Goal: Information Seeking & Learning: Learn about a topic

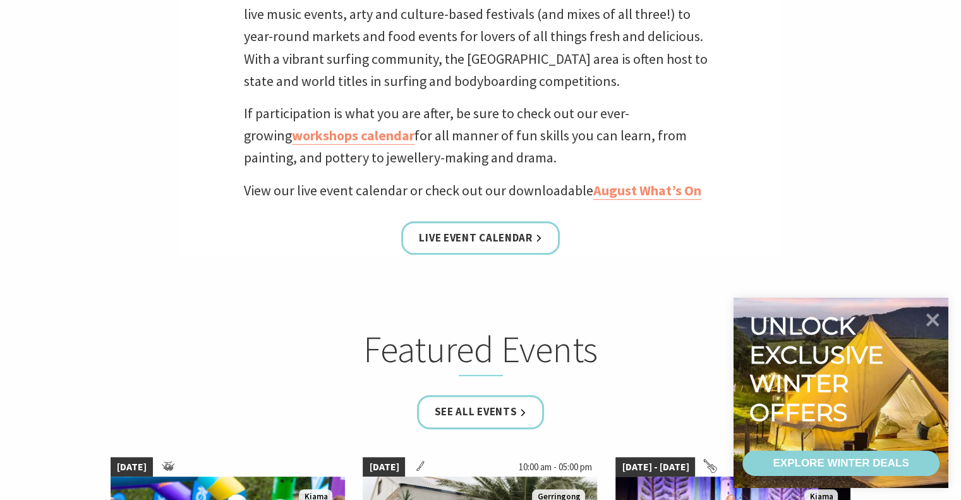
scroll to position [463, 0]
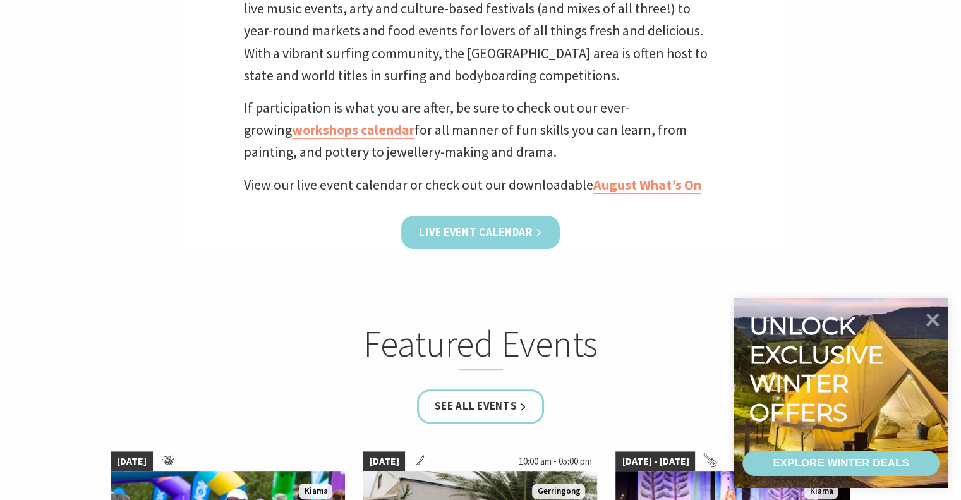
click at [516, 229] on link "Live Event Calendar" at bounding box center [480, 233] width 158 height 34
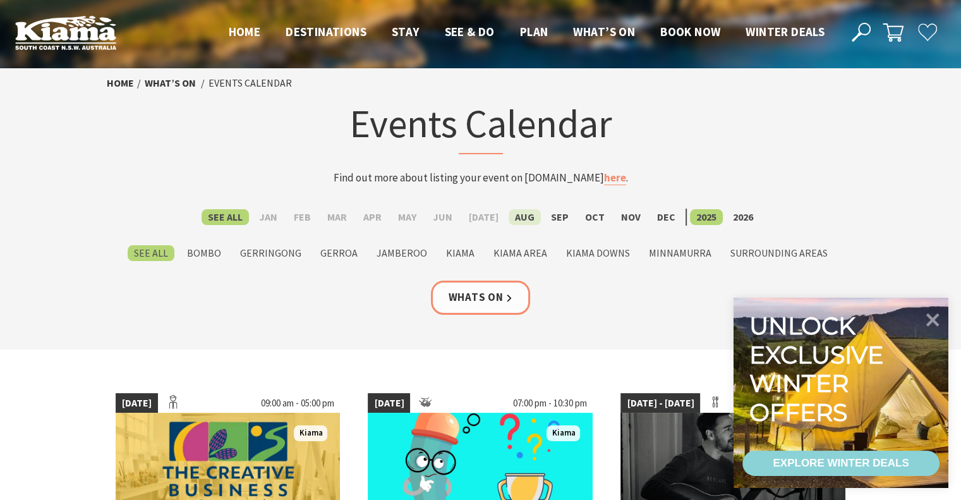
click at [516, 219] on label "Aug" at bounding box center [525, 217] width 32 height 16
click at [0, 0] on input "Aug" at bounding box center [0, 0] width 0 height 0
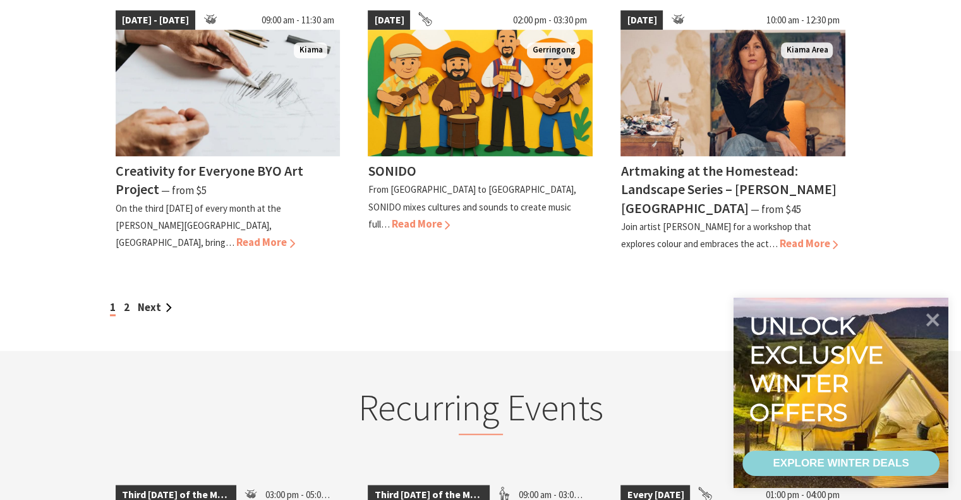
scroll to position [1150, 0]
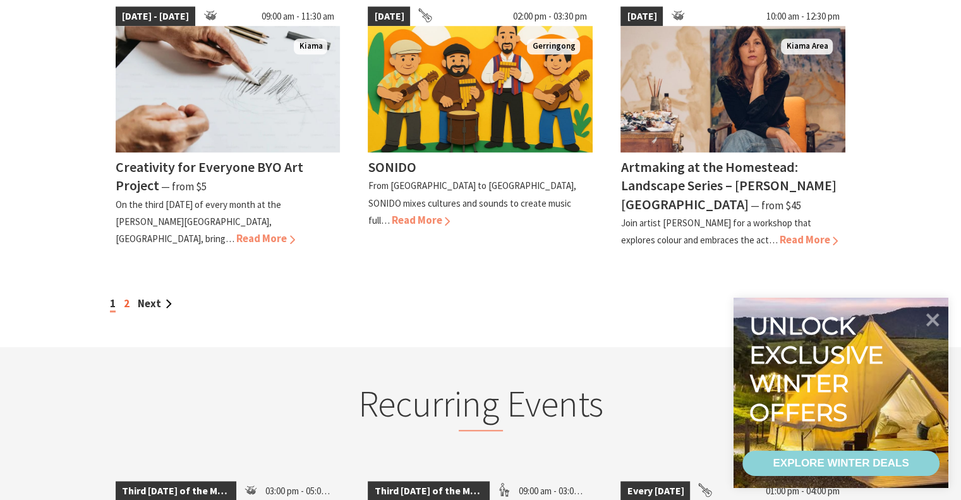
click at [125, 298] on link "2" at bounding box center [127, 303] width 6 height 14
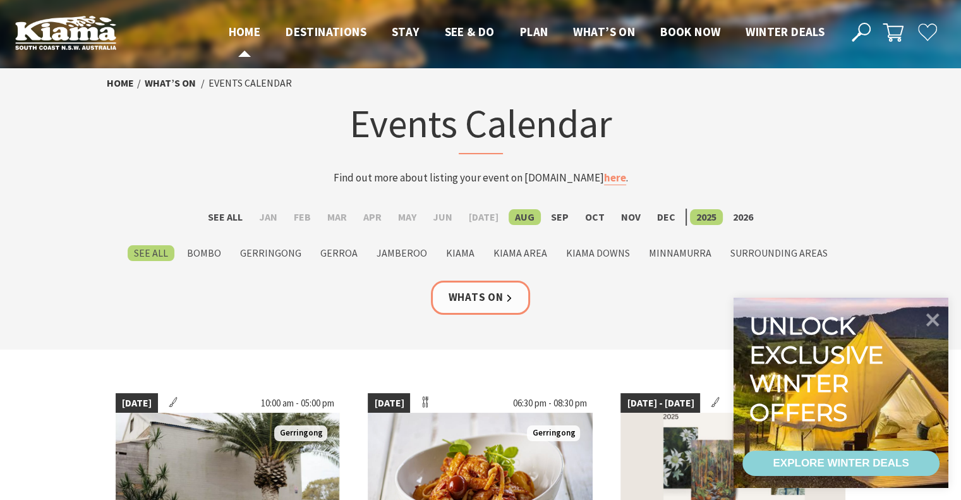
click at [252, 32] on span "Home" at bounding box center [245, 31] width 32 height 15
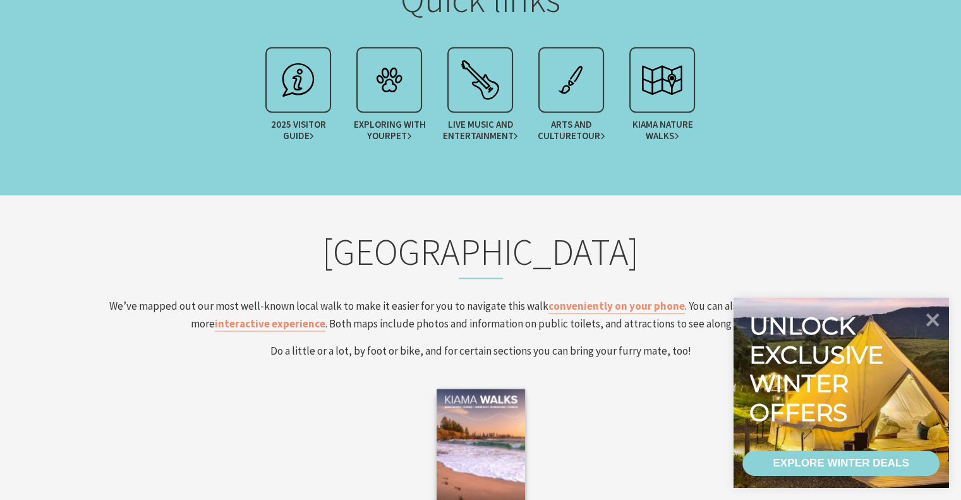
scroll to position [1999, 0]
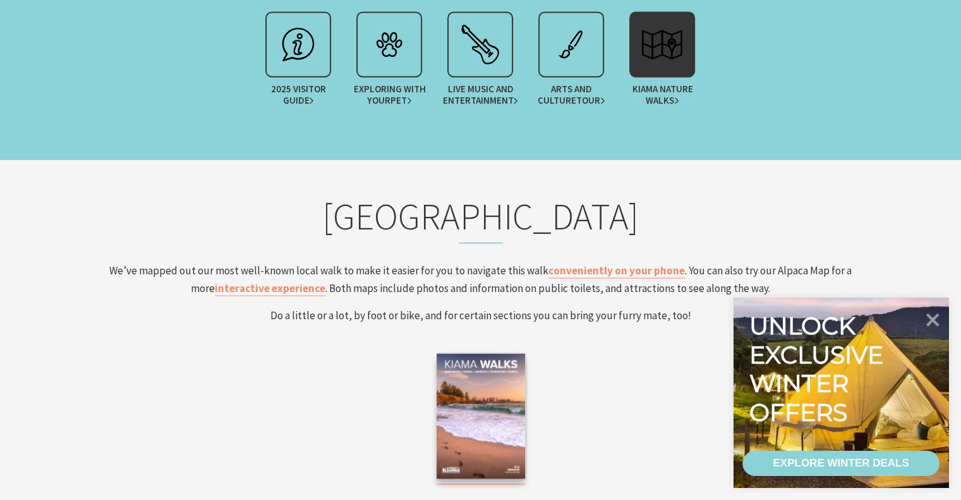
click at [662, 56] on img at bounding box center [662, 44] width 51 height 51
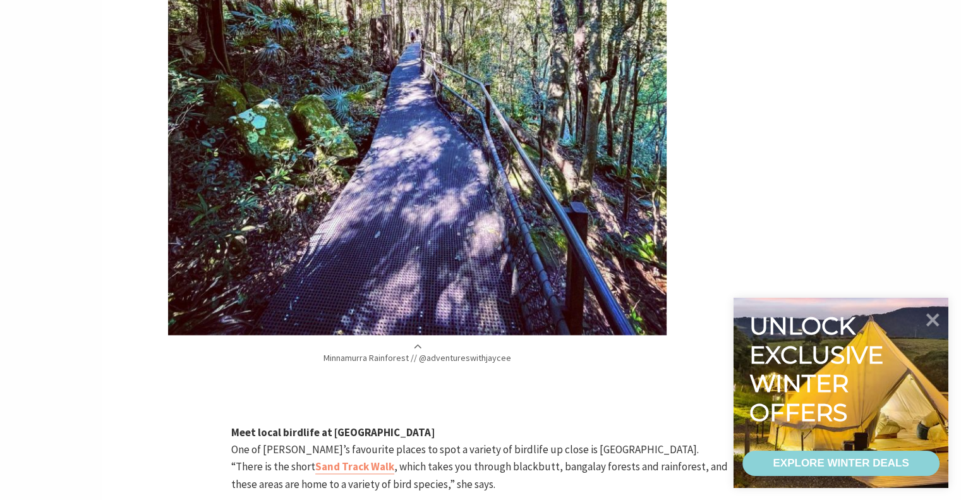
scroll to position [2993, 0]
